Goal: Information Seeking & Learning: Learn about a topic

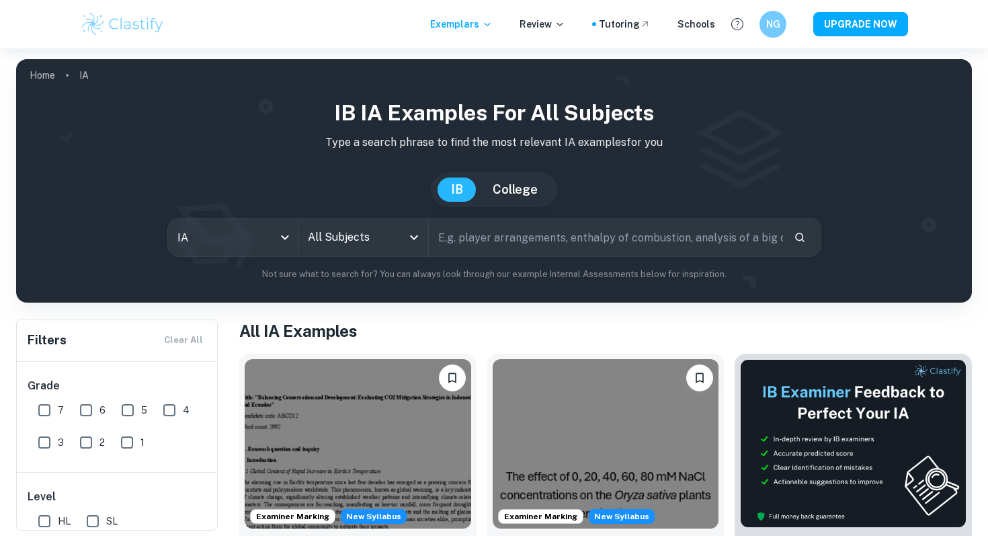
click at [475, 226] on input "text" at bounding box center [606, 237] width 354 height 38
type input "e"
click at [55, 408] on input "7" at bounding box center [44, 409] width 27 height 27
checkbox input "true"
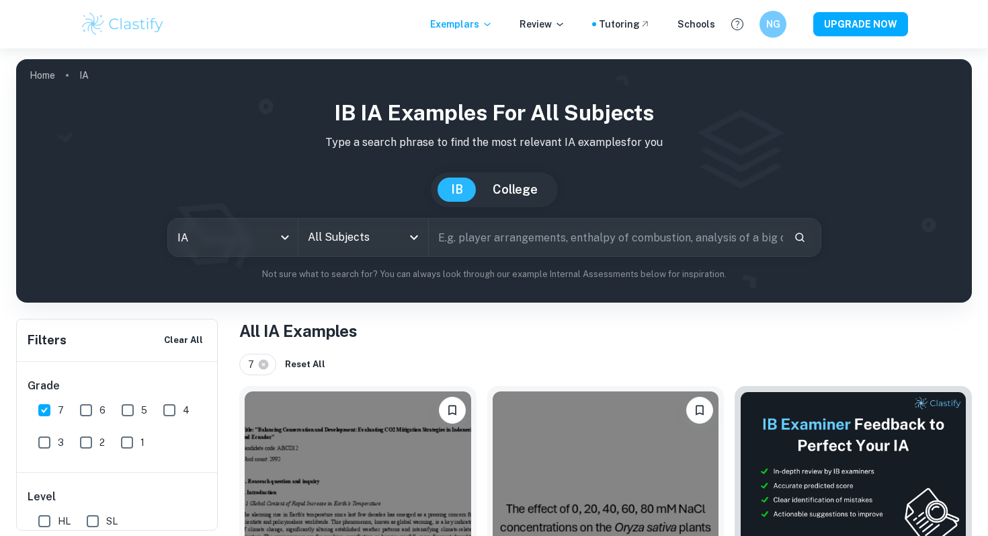
scroll to position [83, 0]
click at [52, 435] on input "HL" at bounding box center [44, 437] width 27 height 27
checkbox input "true"
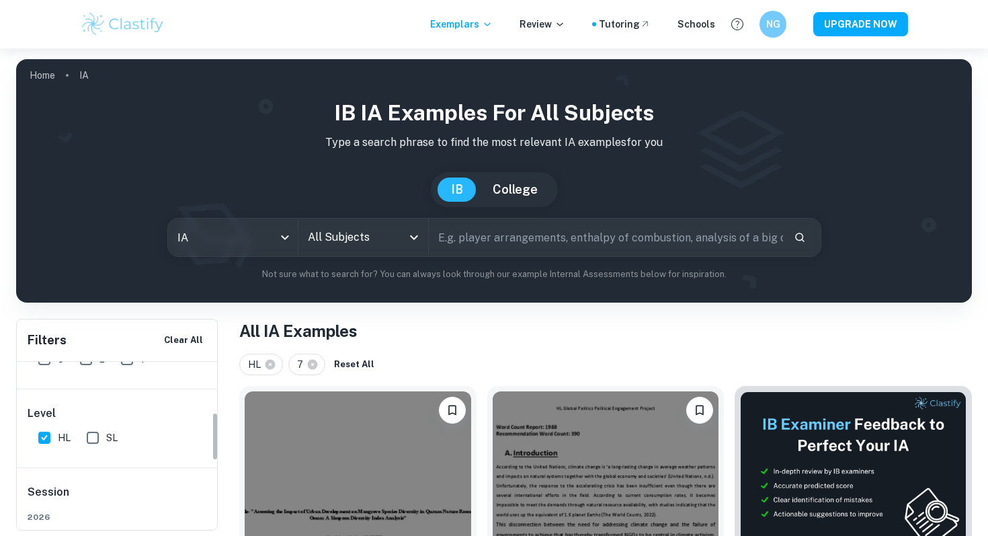
scroll to position [176, 0]
click at [476, 234] on input "text" at bounding box center [606, 237] width 354 height 38
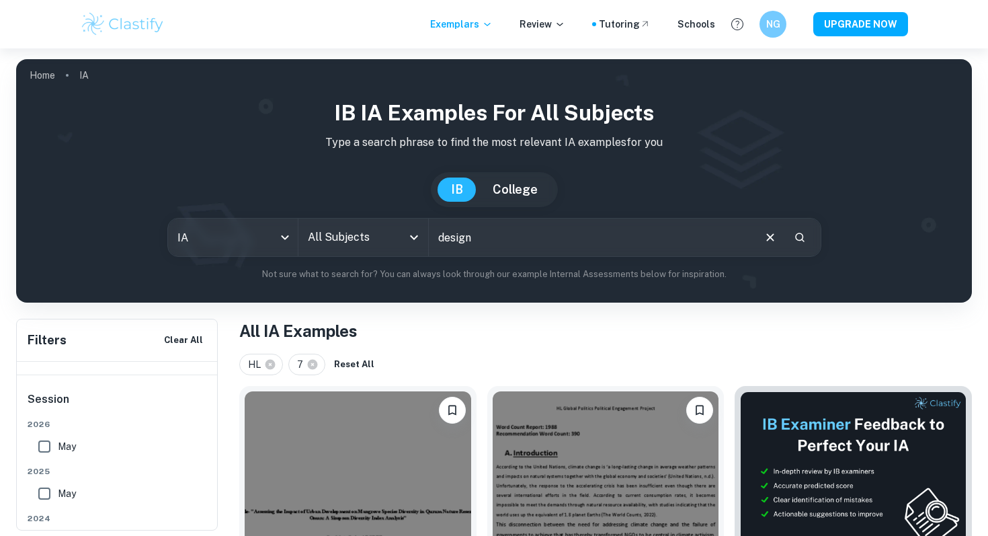
type input "design"
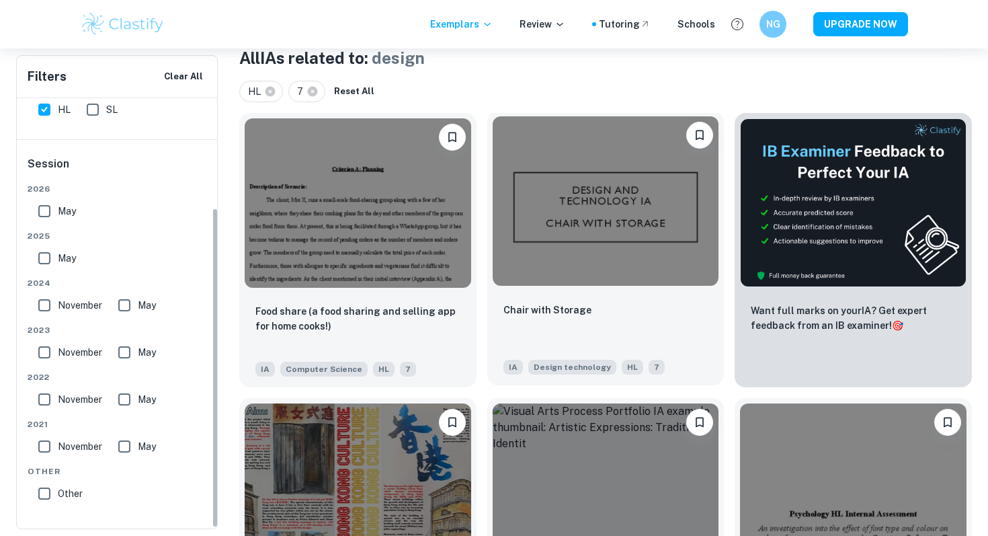
scroll to position [292, 0]
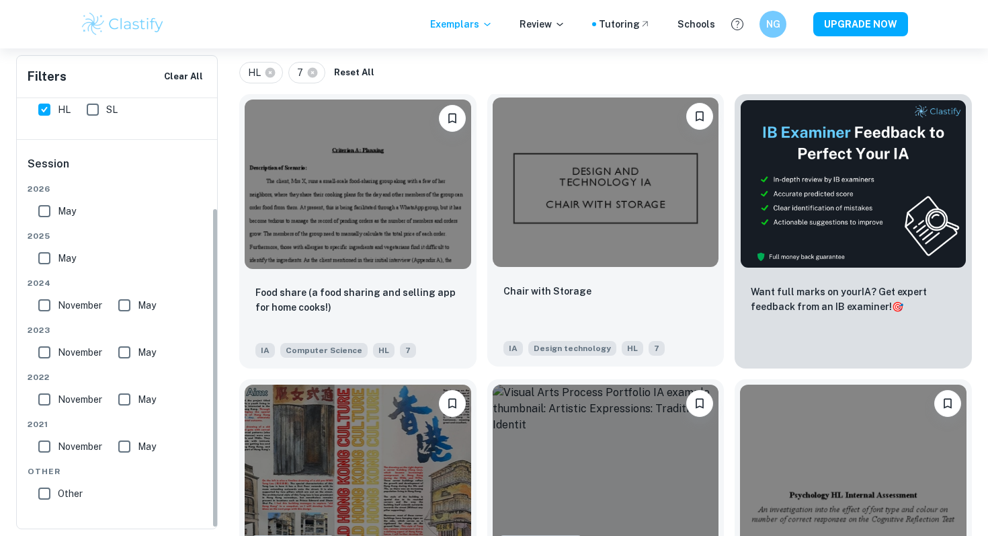
click at [626, 272] on div "Chair with Storage IA Design technology HL 7" at bounding box center [605, 319] width 237 height 94
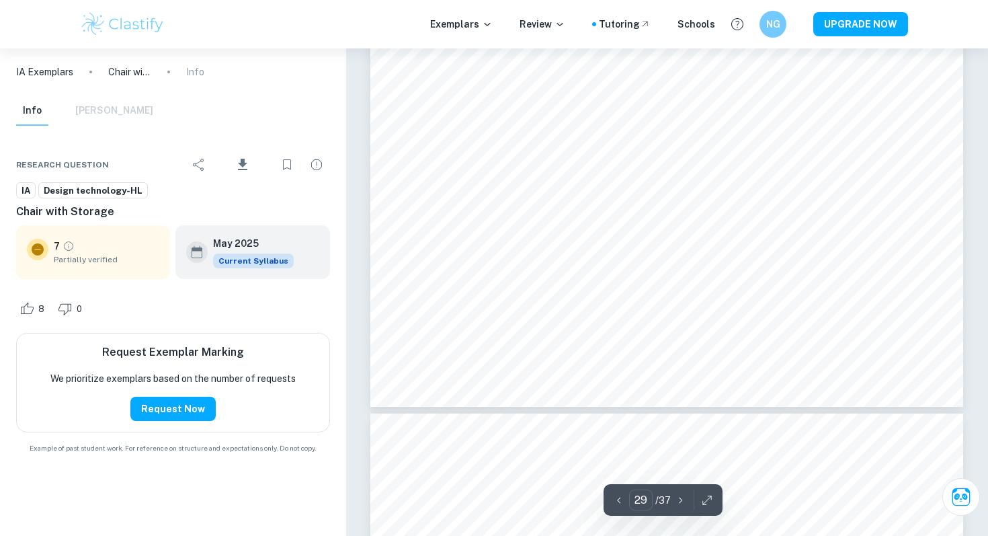
scroll to position [24090, 0]
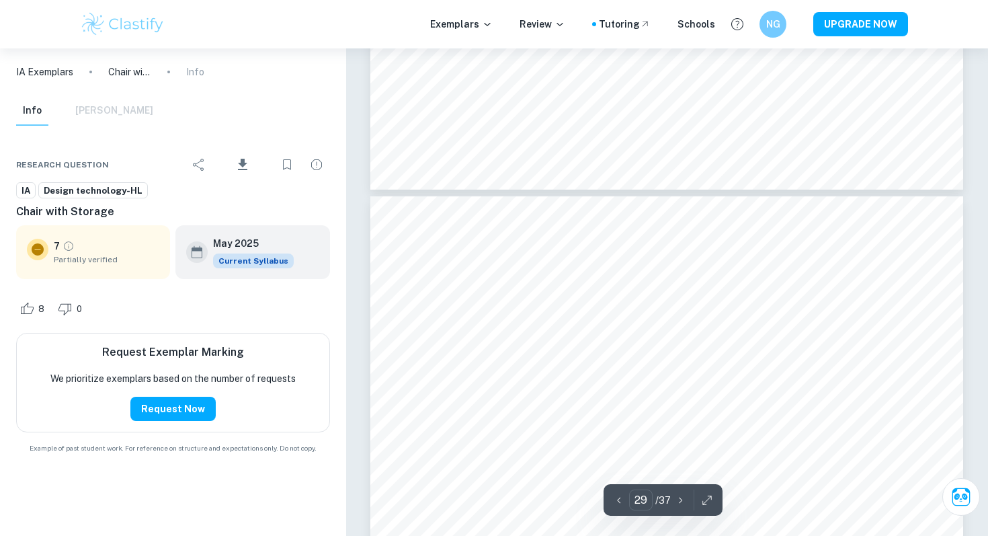
type input "28"
